Goal: Task Accomplishment & Management: Use online tool/utility

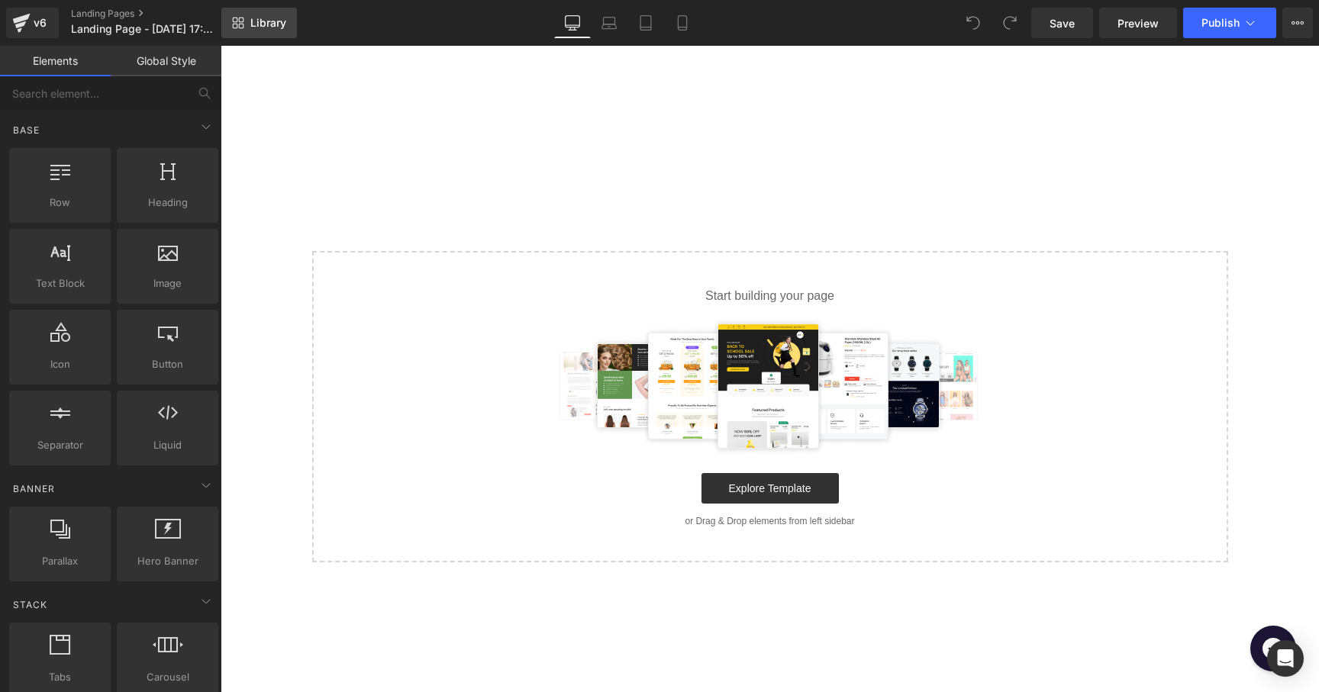
click at [279, 22] on span "Library" at bounding box center [268, 23] width 36 height 14
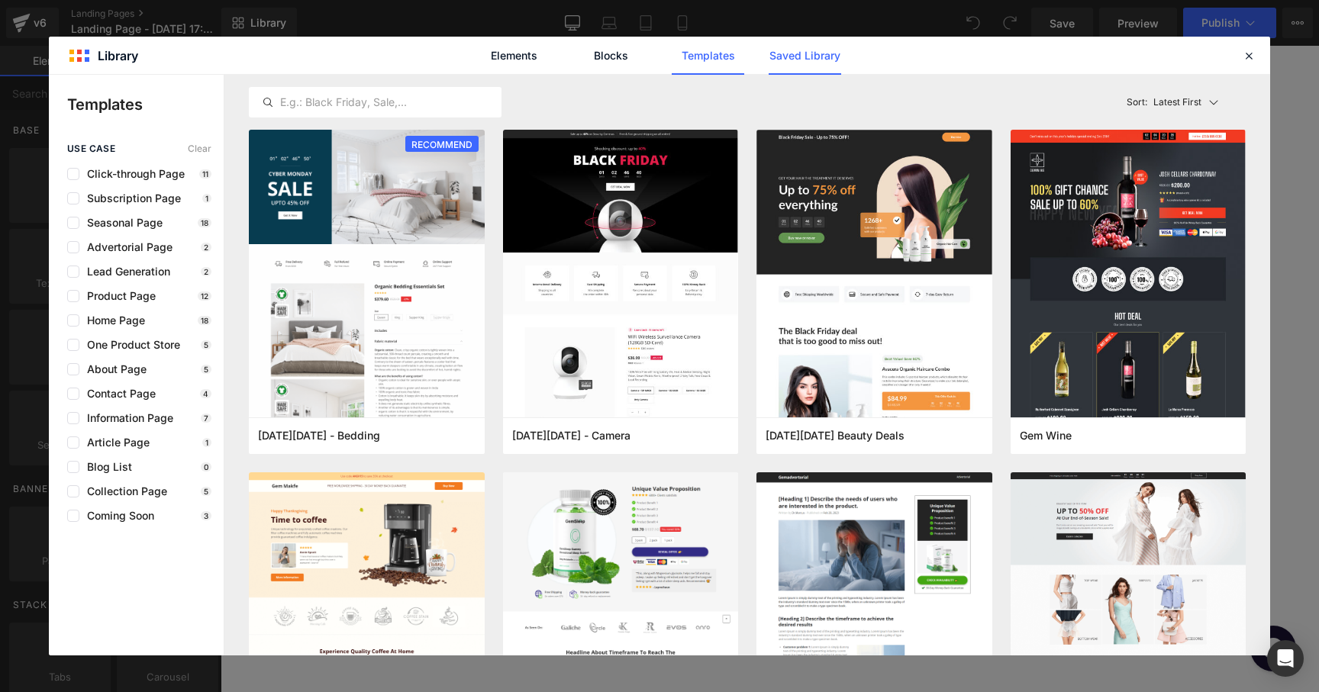
click at [785, 68] on link "Saved Library" at bounding box center [805, 56] width 73 height 38
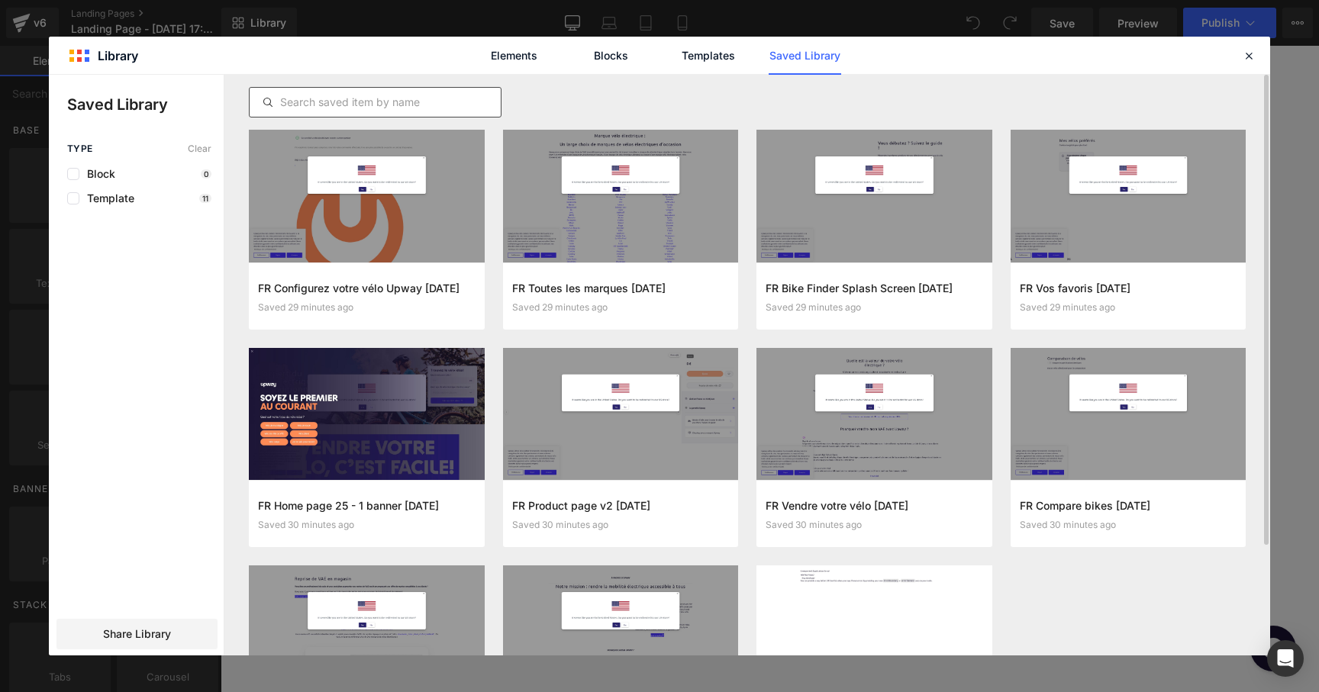
click at [404, 103] on input "text" at bounding box center [375, 102] width 251 height 18
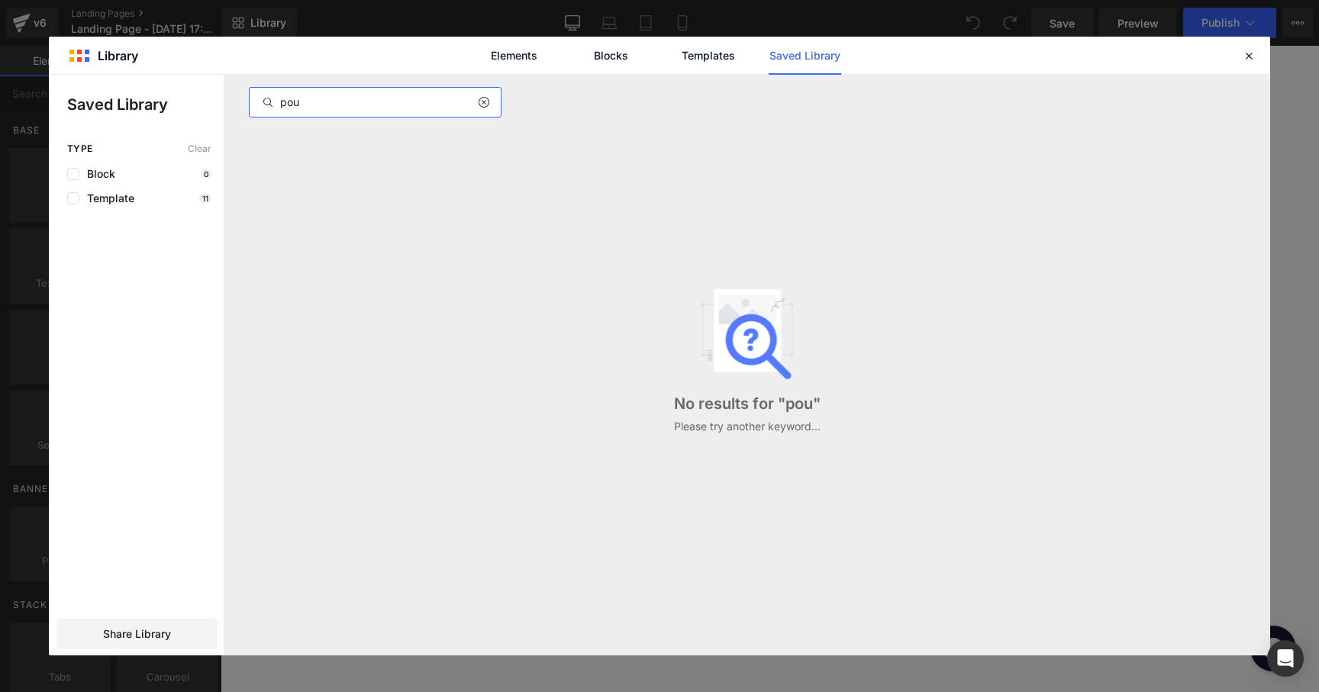
type input "pour"
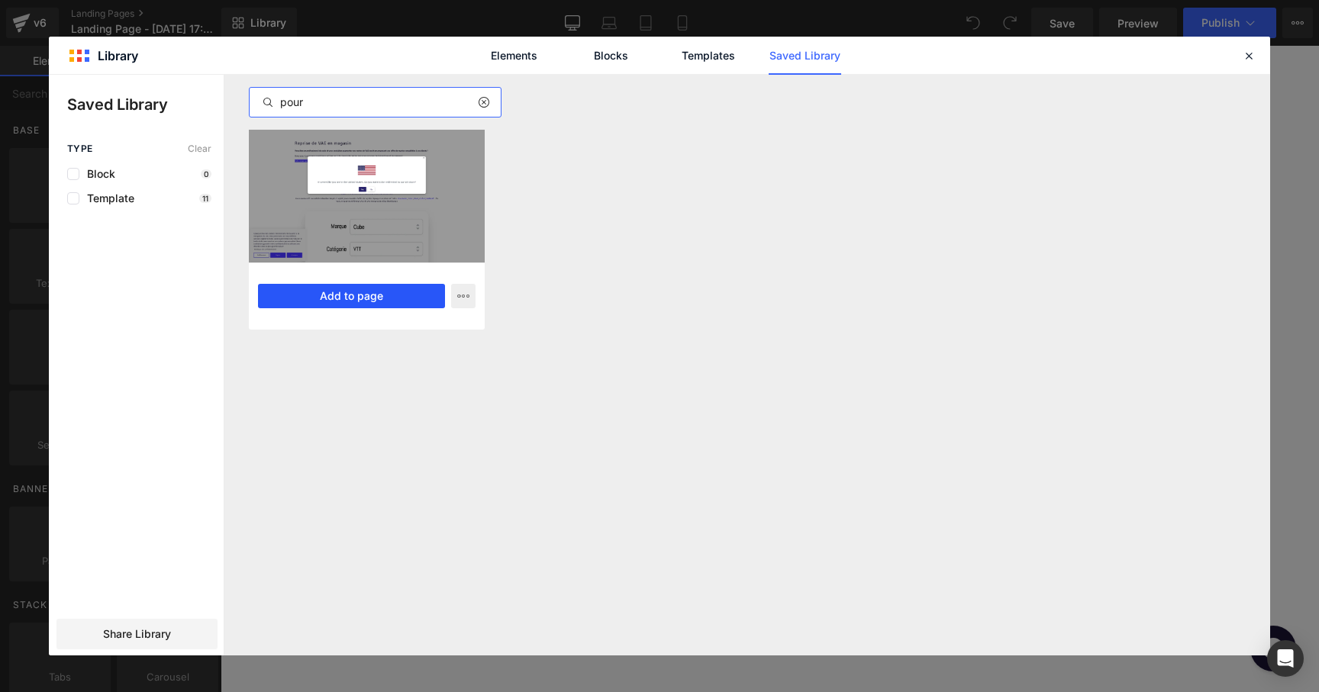
click at [380, 294] on button "Add to page" at bounding box center [351, 296] width 187 height 24
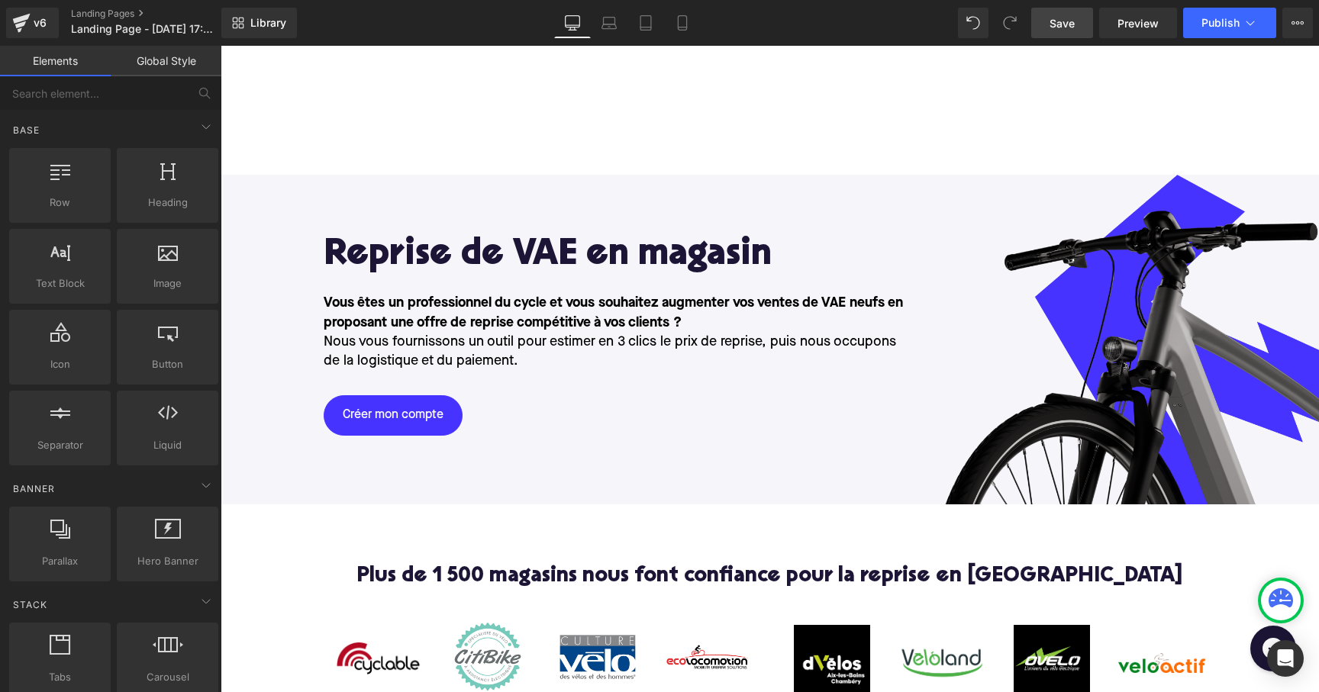
click at [1067, 24] on span "Save" at bounding box center [1061, 23] width 25 height 16
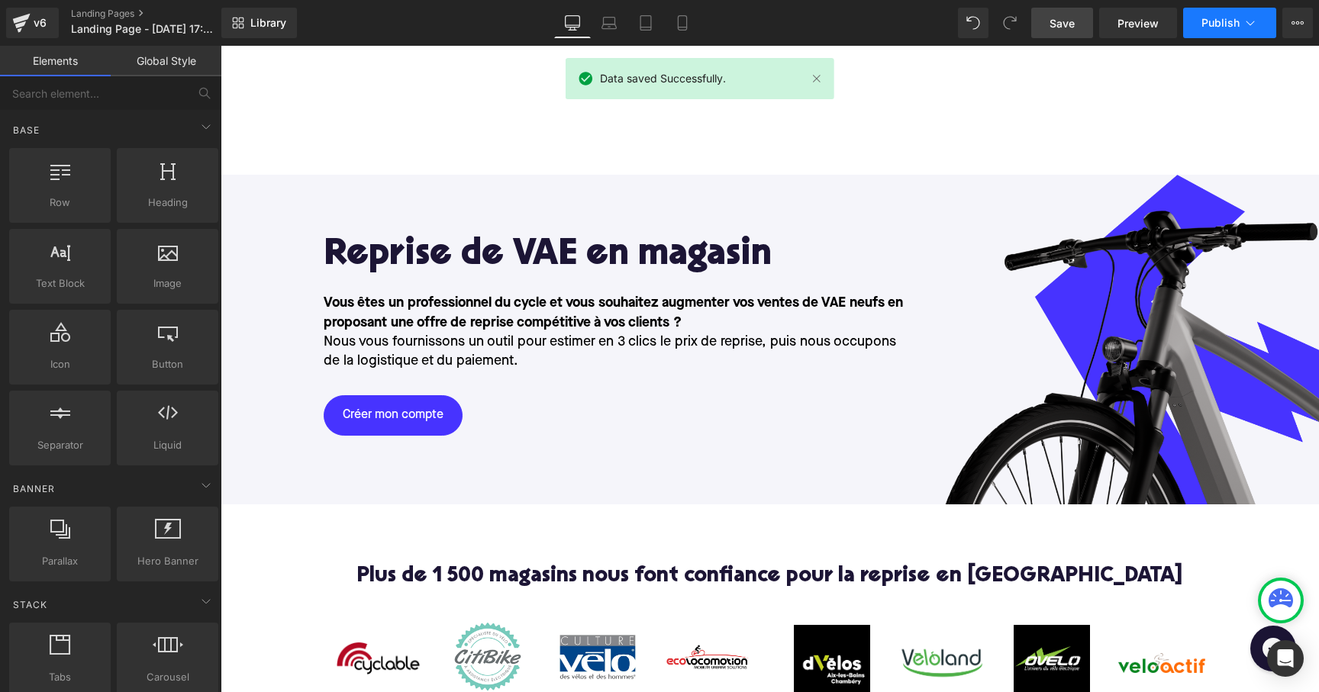
click at [1243, 29] on icon at bounding box center [1250, 22] width 15 height 15
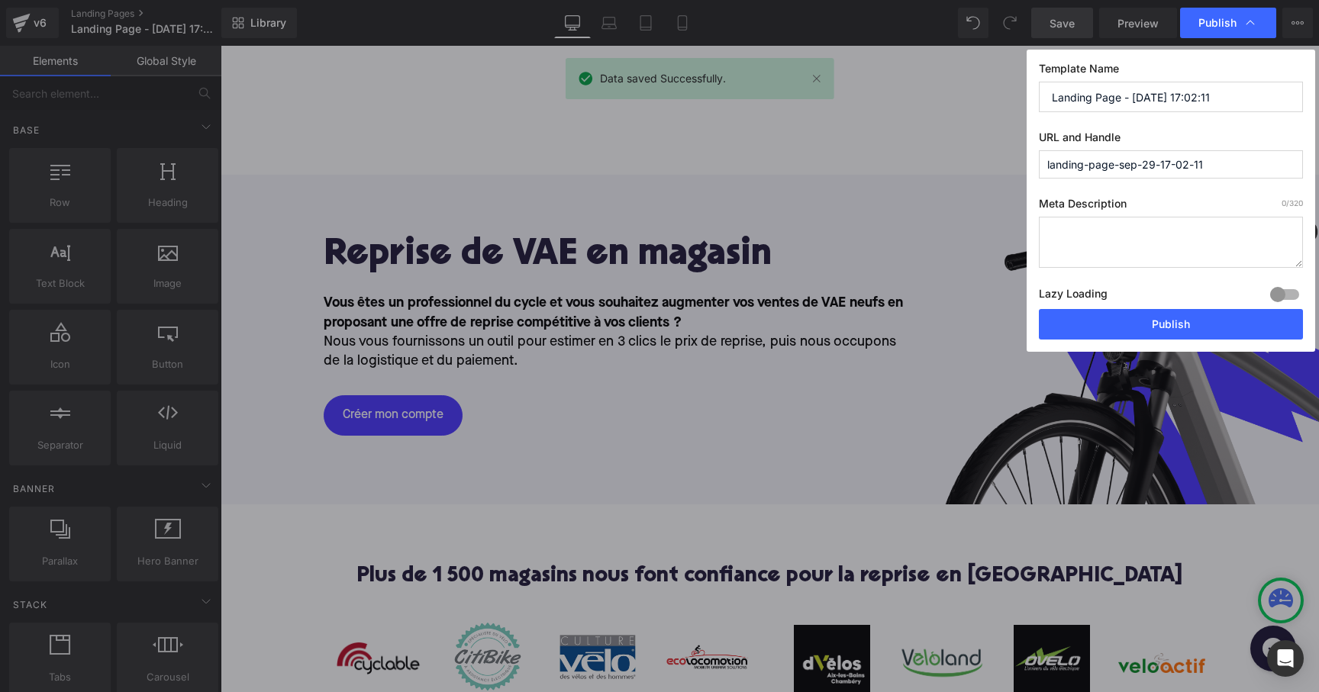
click at [1151, 168] on input "landing-page-sep-29-17-02-11" at bounding box center [1171, 164] width 264 height 28
drag, startPoint x: 1146, startPoint y: 166, endPoint x: 987, endPoint y: 166, distance: 158.8
click at [987, 166] on div "Publish Template Name Landing Page - [DATE] 17:02:11 URL and Handle for-profess…" at bounding box center [659, 346] width 1319 height 692
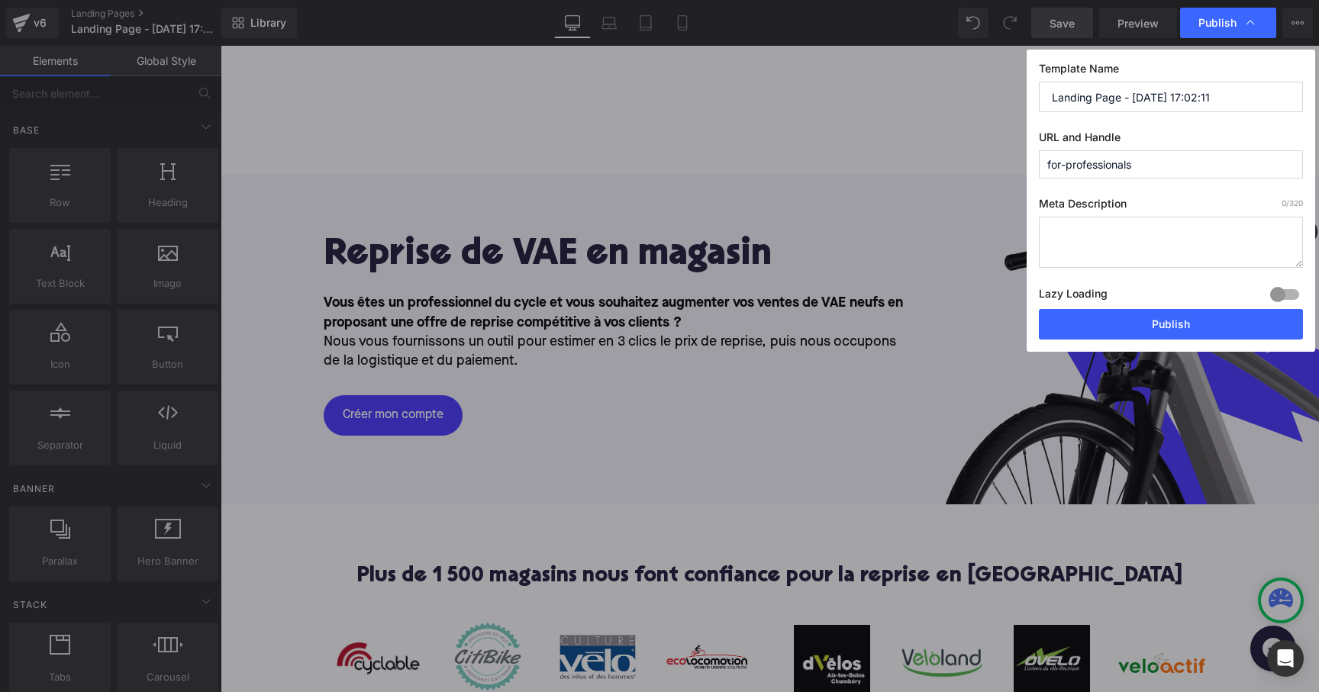
paste input "professionisti"
type input "professionisti"
click at [1114, 98] on input "Landing Page - [DATE] 17:02:11" at bounding box center [1171, 97] width 264 height 31
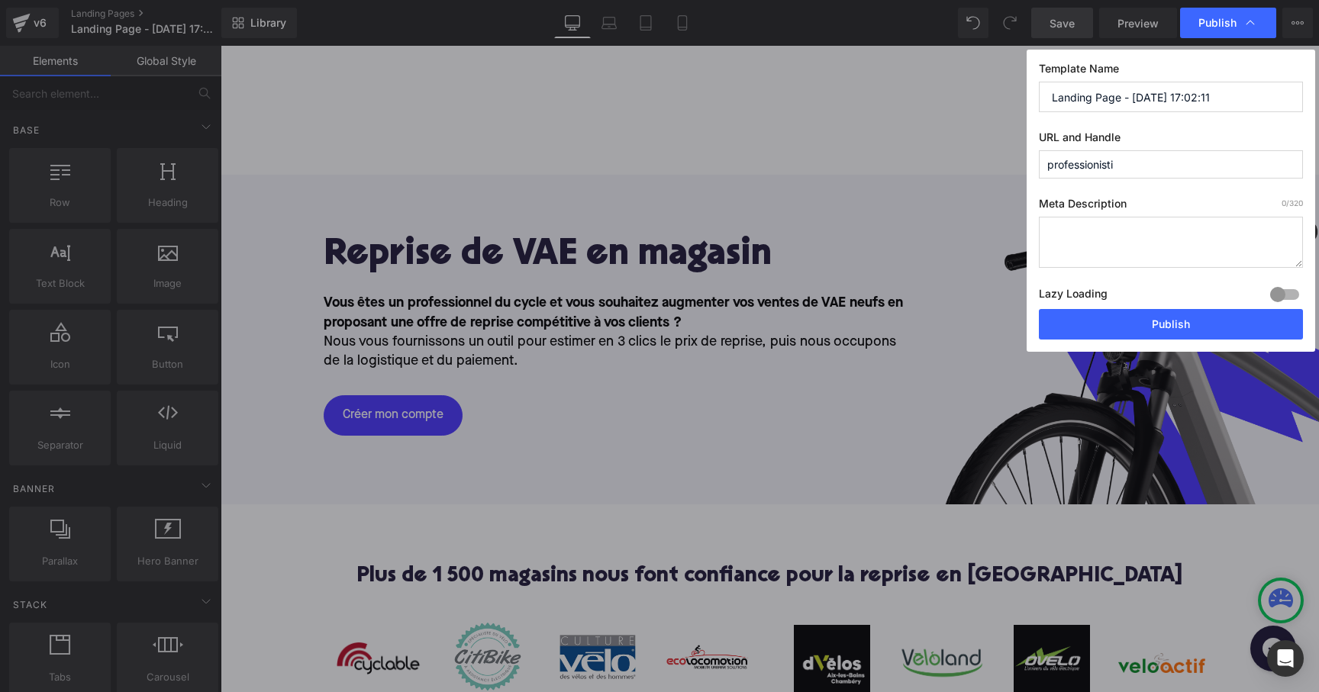
click at [1180, 202] on label "Meta Description 0 /320" at bounding box center [1171, 207] width 264 height 20
click at [1128, 95] on input "Landing Page - [DATE] 17:02:11" at bounding box center [1171, 97] width 264 height 31
type input "Upway for professionals"
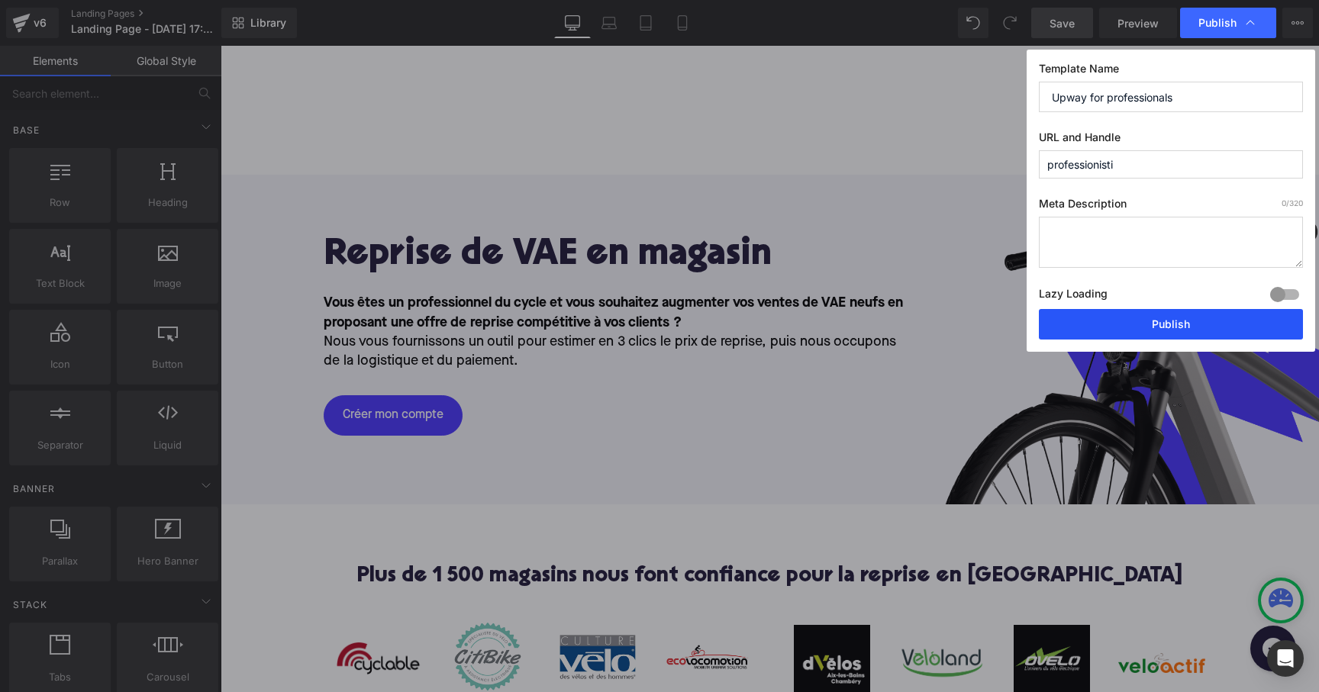
click at [1147, 325] on button "Publish" at bounding box center [1171, 324] width 264 height 31
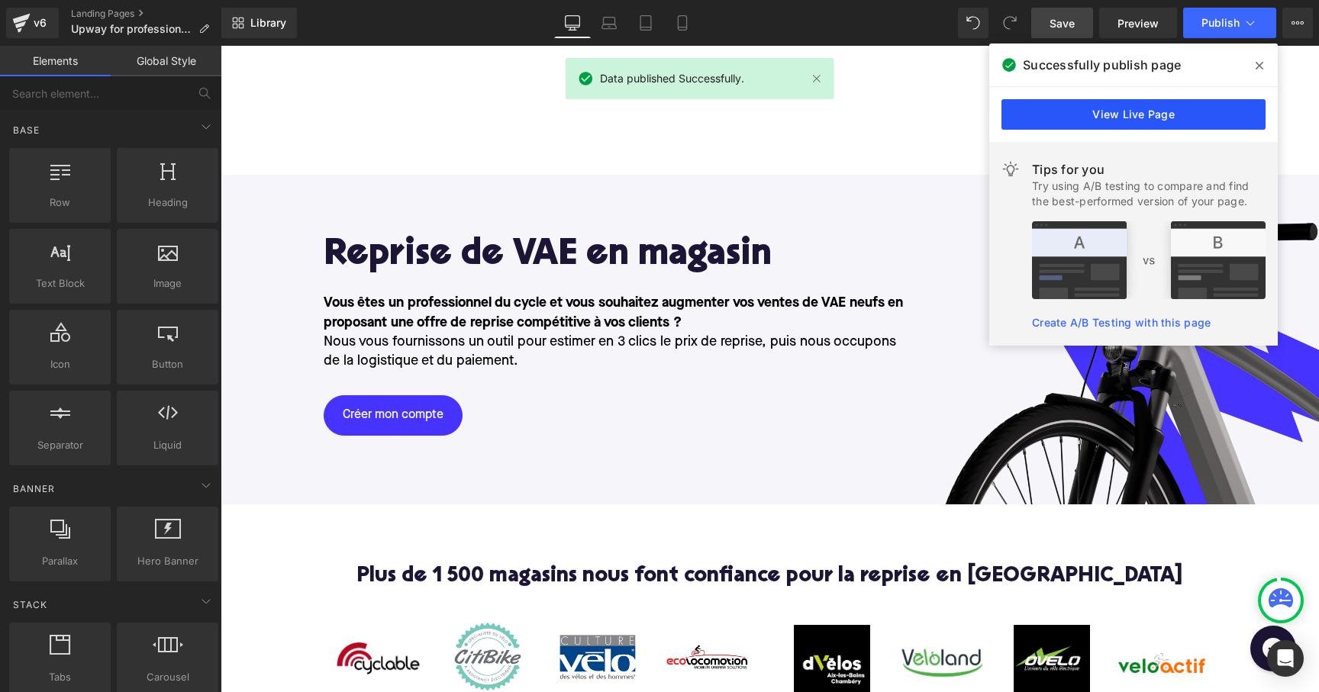
click at [1114, 121] on link "View Live Page" at bounding box center [1133, 114] width 264 height 31
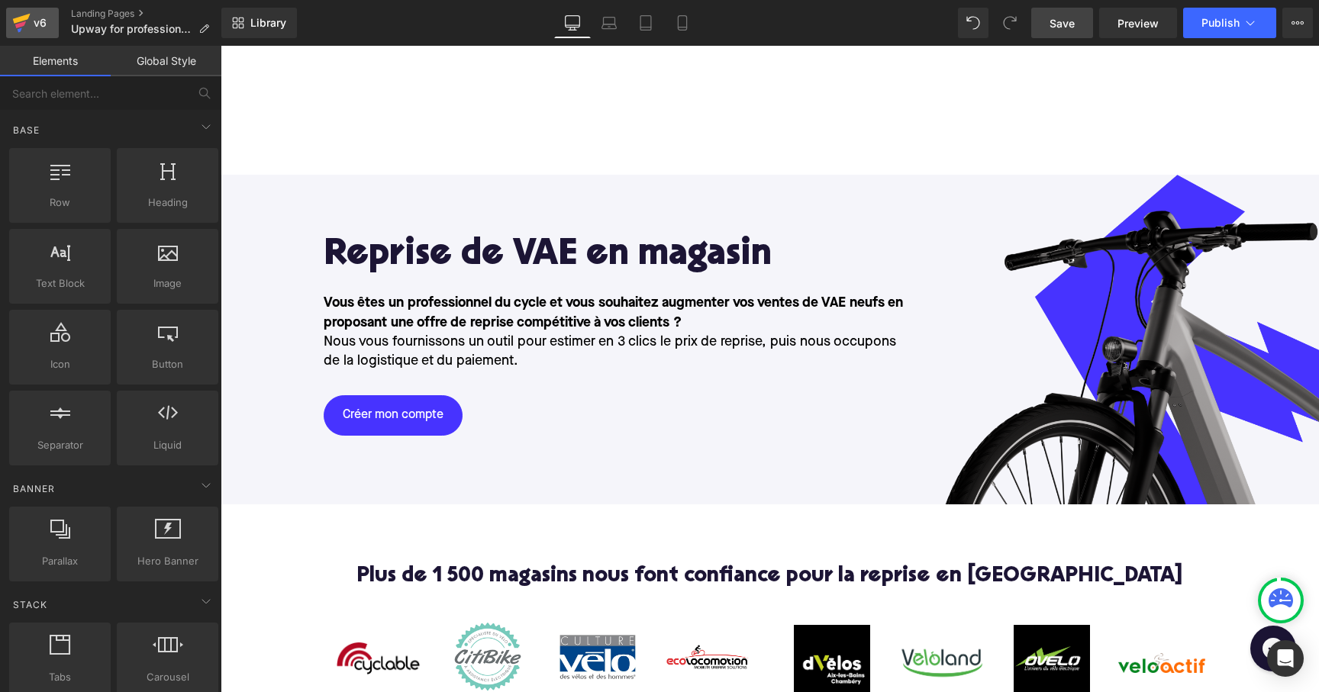
click at [27, 18] on icon at bounding box center [22, 19] width 18 height 10
